Goal: Transaction & Acquisition: Purchase product/service

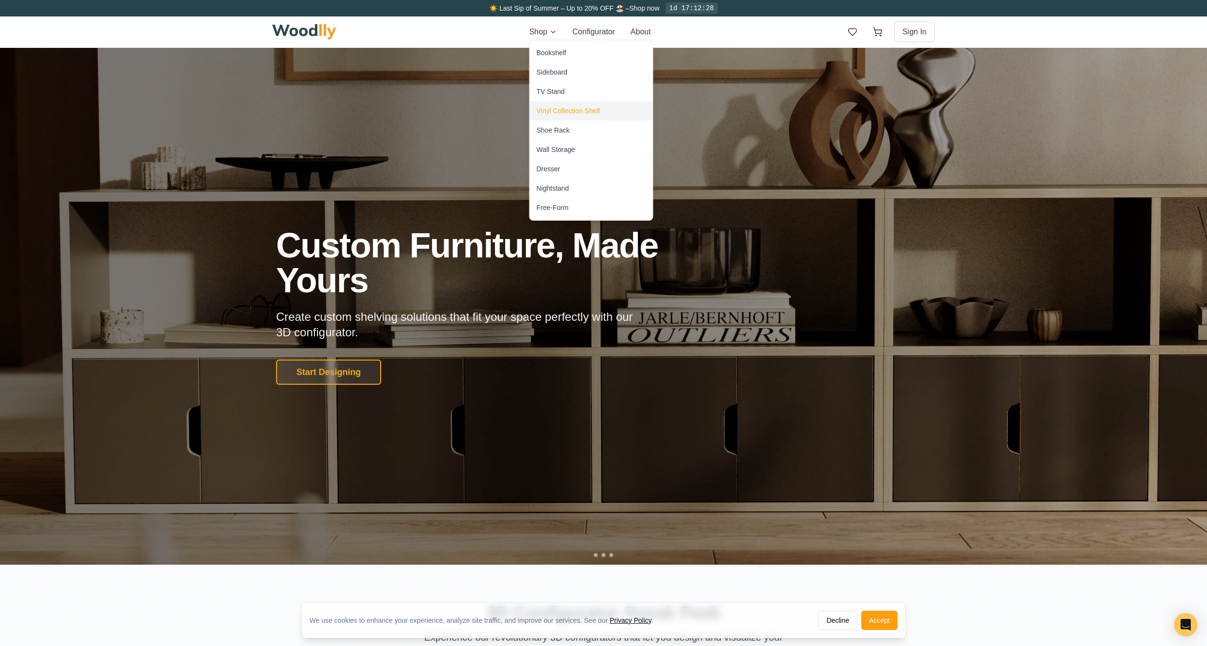
click at [568, 111] on div "Vinyl Collection Shelf" at bounding box center [568, 111] width 63 height 10
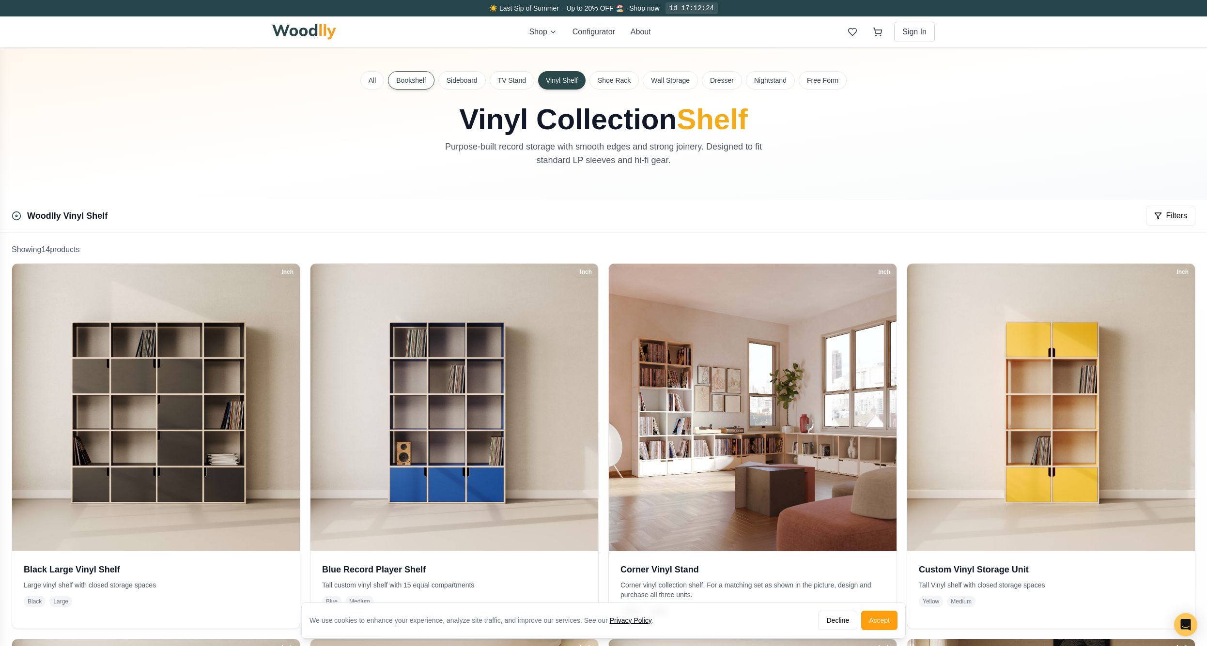
click at [408, 82] on button "Bookshelf" at bounding box center [411, 80] width 46 height 18
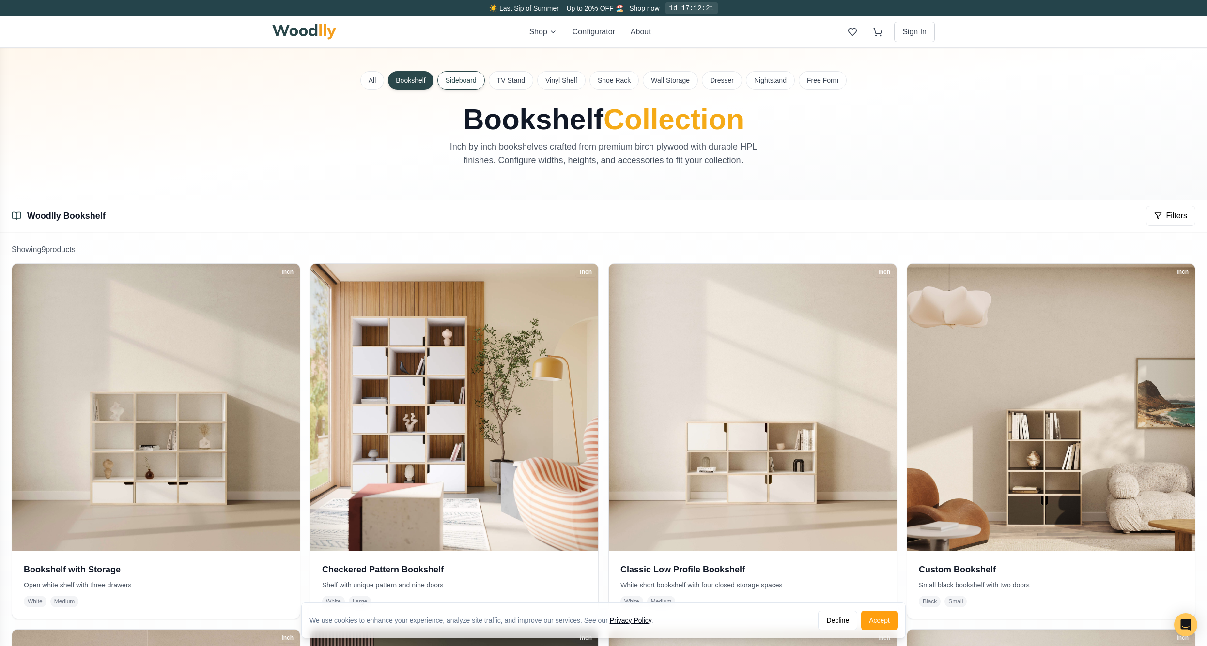
click at [467, 80] on button "Sideboard" at bounding box center [460, 80] width 47 height 18
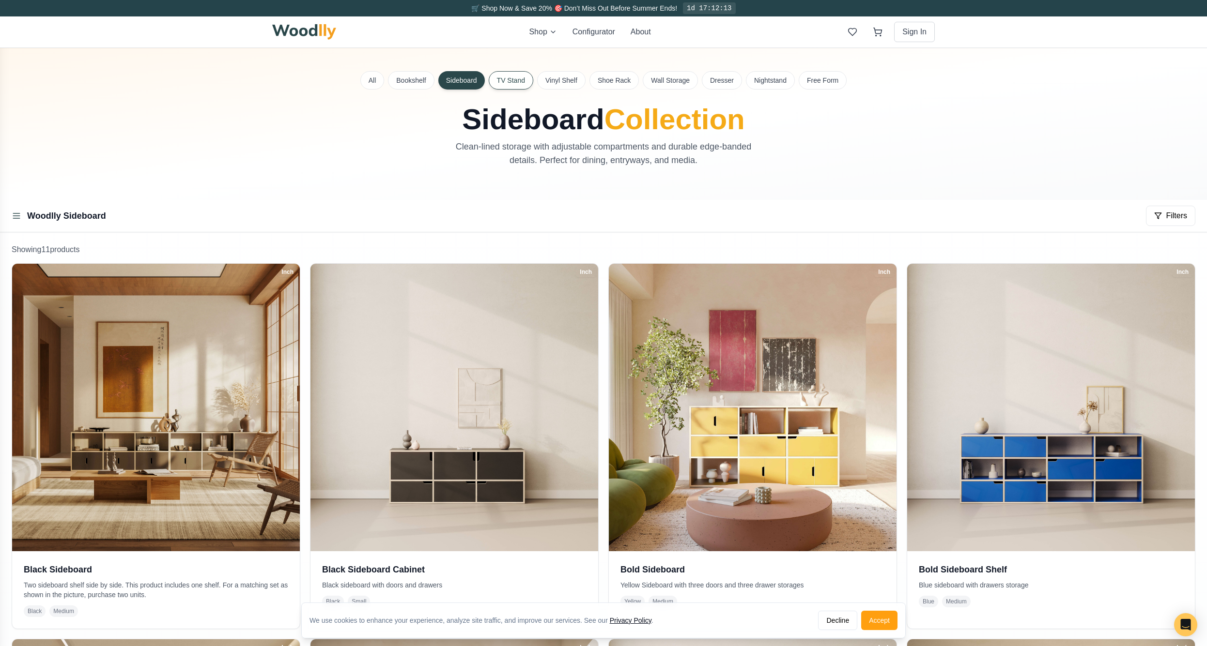
click at [518, 78] on button "TV Stand" at bounding box center [511, 80] width 45 height 18
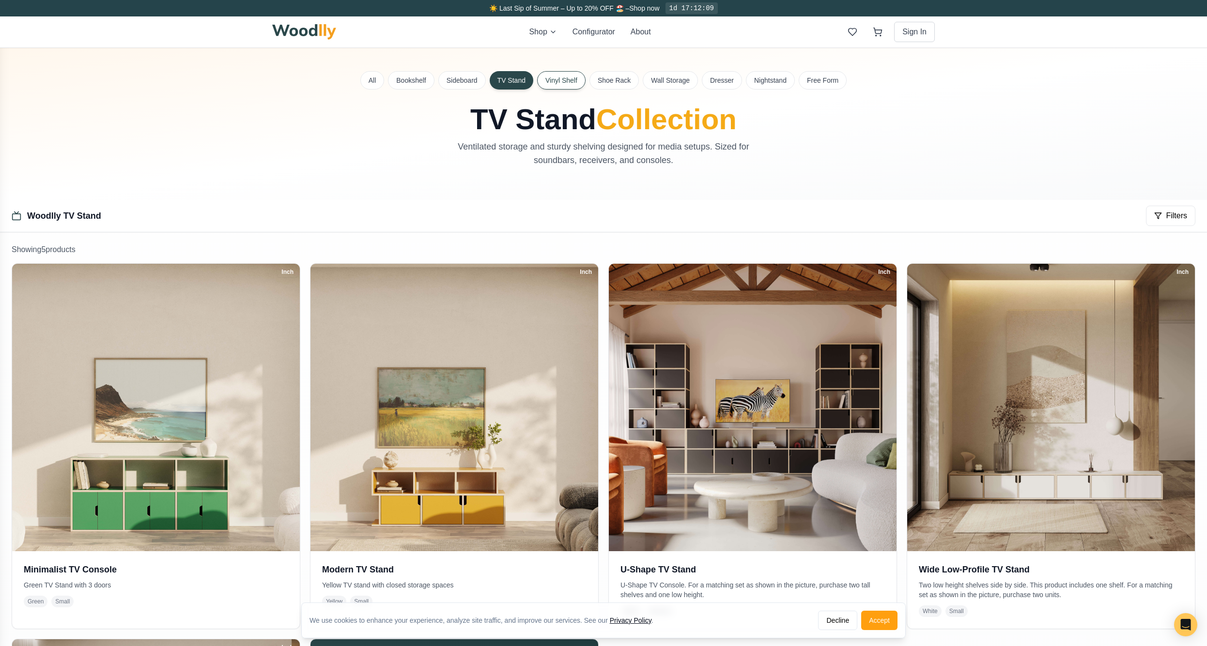
click at [577, 83] on button "Vinyl Shelf" at bounding box center [561, 80] width 48 height 18
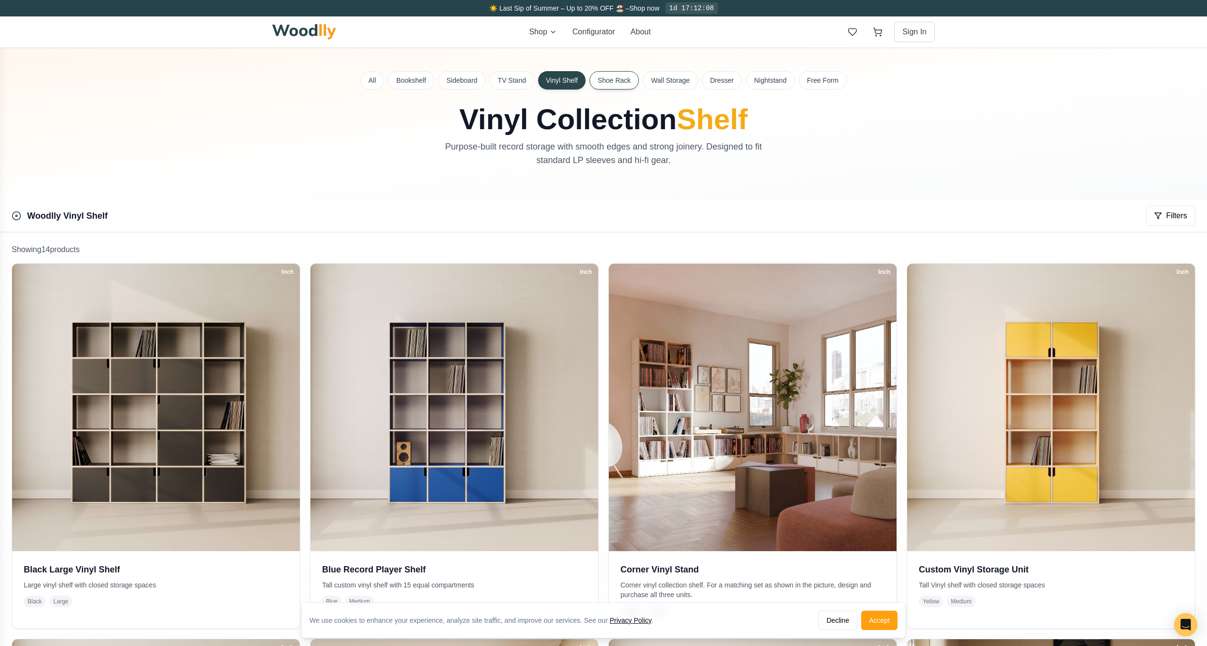
click at [611, 81] on button "Shoe Rack" at bounding box center [613, 80] width 49 height 18
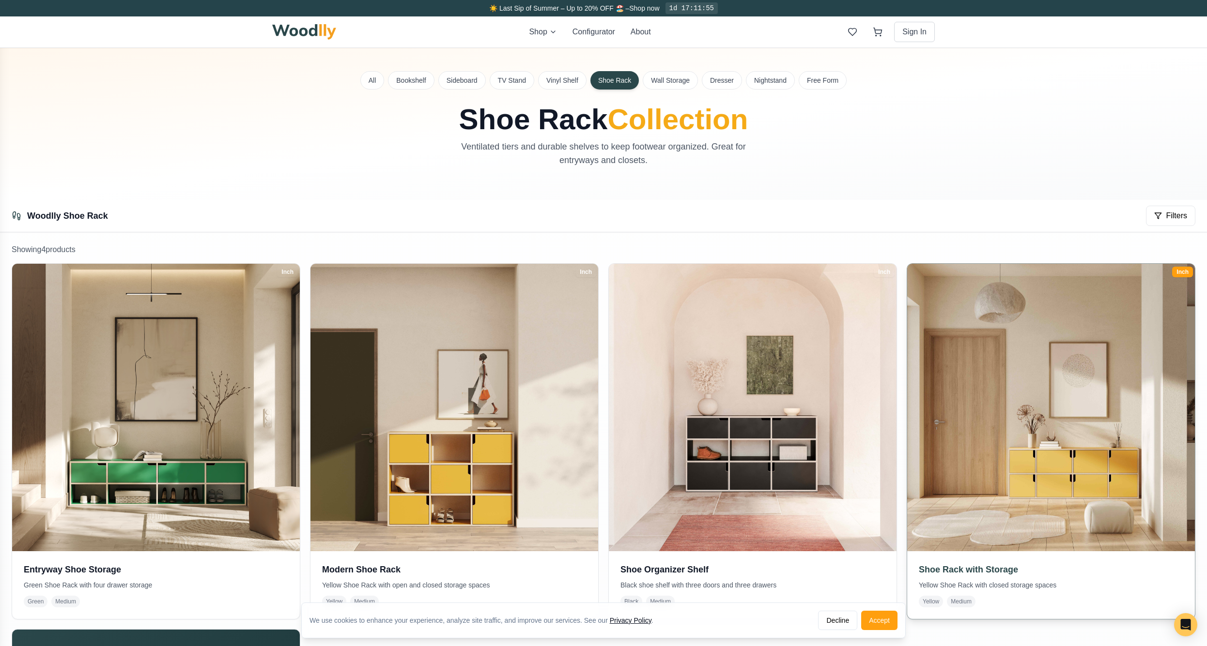
click at [1012, 501] on img at bounding box center [1051, 408] width 302 height 302
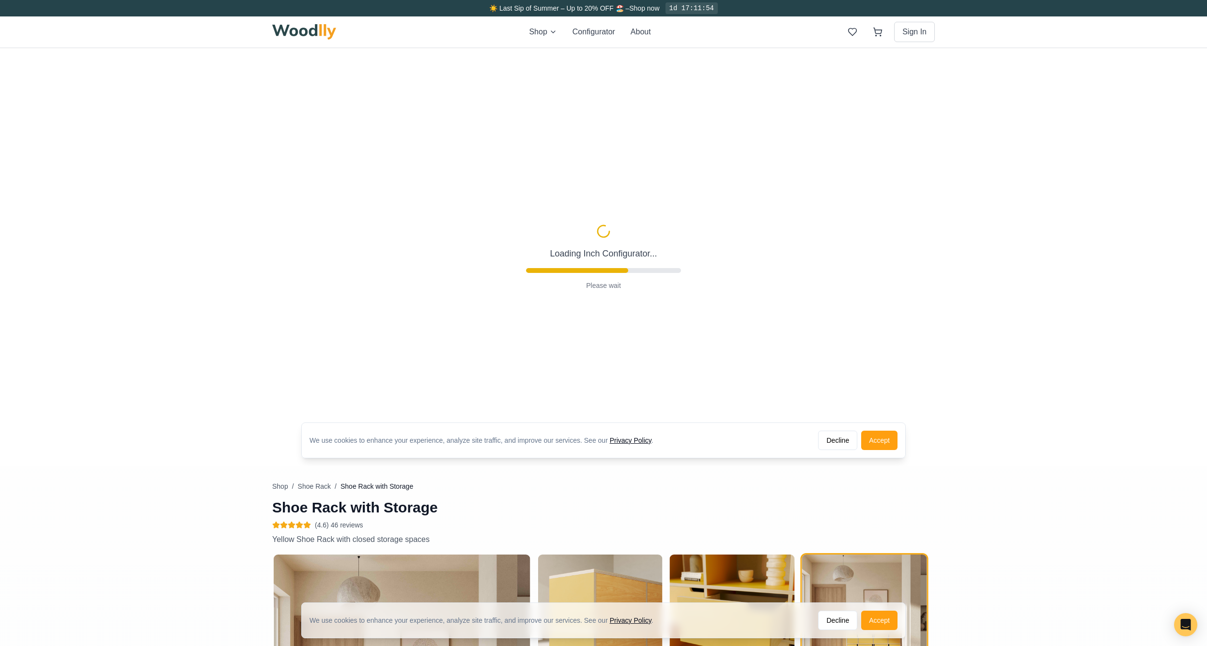
type input "67"
type input "2"
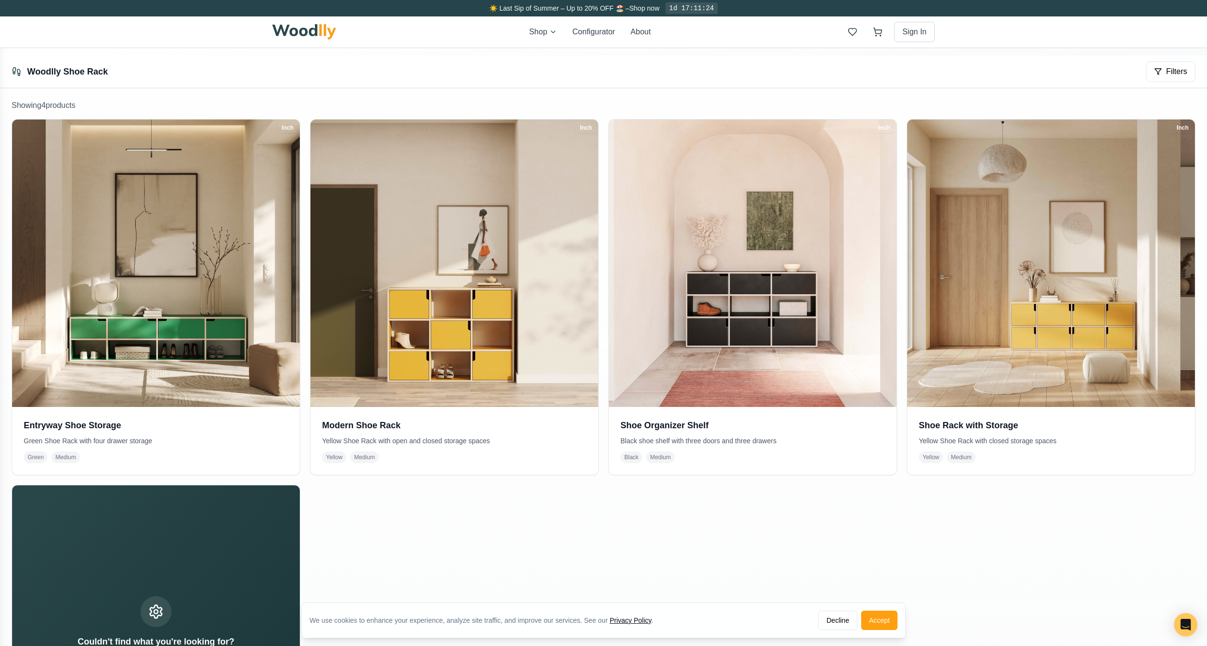
scroll to position [138, 0]
